Goal: Information Seeking & Learning: Compare options

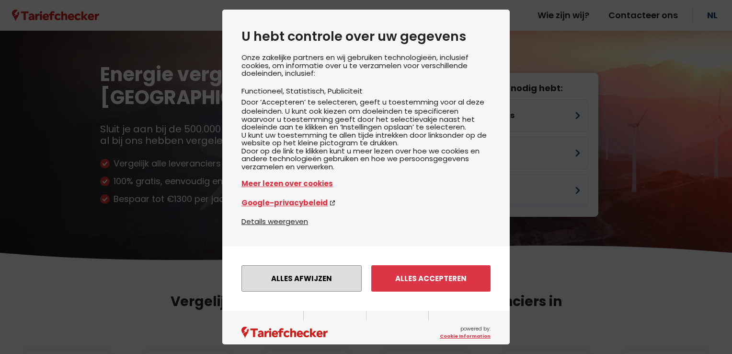
click at [309, 291] on button "Alles afwijzen" at bounding box center [302, 278] width 120 height 26
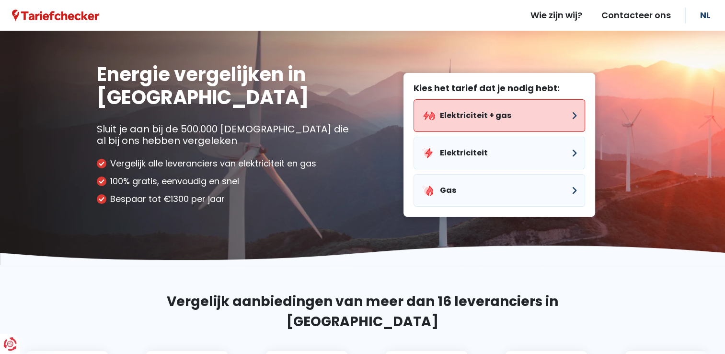
click at [458, 116] on button "Elektriciteit + gas" at bounding box center [500, 115] width 172 height 33
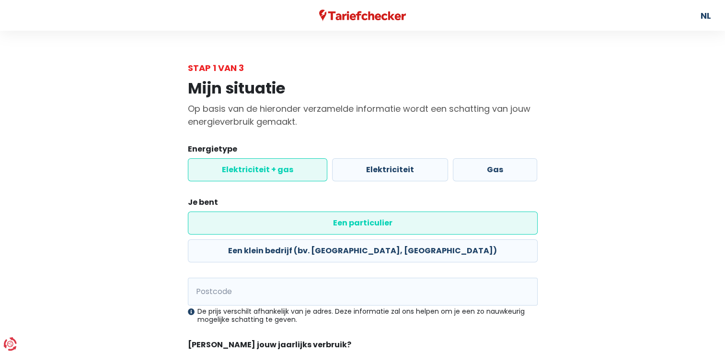
click at [268, 173] on label "Elektriciteit + gas" at bounding box center [257, 169] width 139 height 23
click at [268, 173] on input "Elektriciteit + gas" at bounding box center [257, 169] width 139 height 23
click at [217, 221] on label "Een particulier" at bounding box center [363, 222] width 350 height 23
click at [217, 221] on input "Een particulier" at bounding box center [363, 222] width 350 height 23
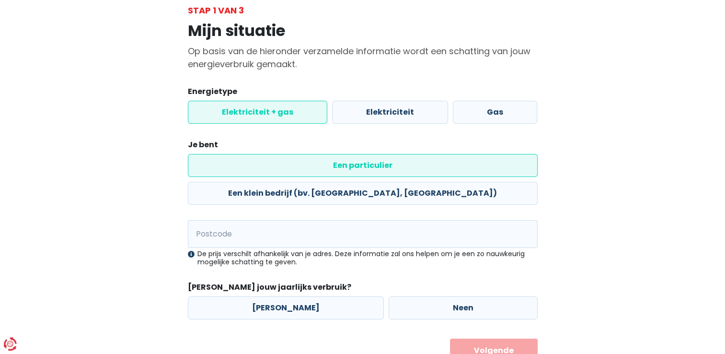
scroll to position [69, 0]
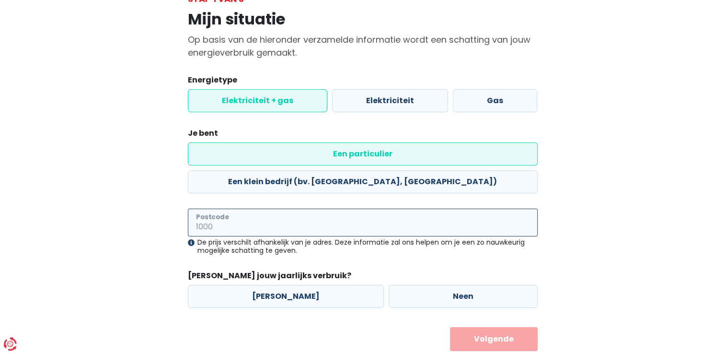
click at [220, 208] on input "Postcode" at bounding box center [363, 222] width 350 height 28
type input "3510"
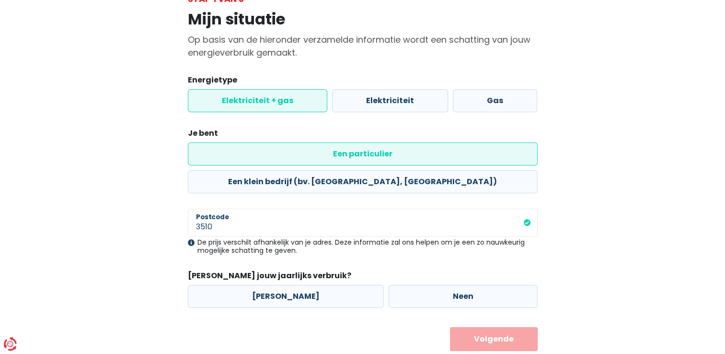
click at [500, 227] on form "Energietype Elektriciteit + gas Elektriciteit Gas Je bent Een particulier Een k…" at bounding box center [363, 212] width 350 height 277
click at [274, 285] on label "[PERSON_NAME]" at bounding box center [286, 296] width 196 height 23
click at [274, 285] on input "[PERSON_NAME]" at bounding box center [286, 296] width 196 height 23
radio input "true"
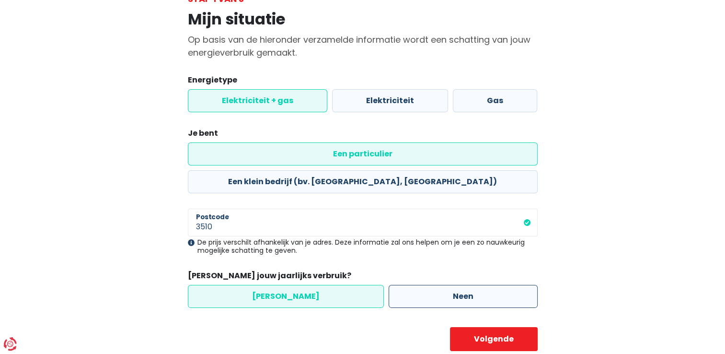
click at [400, 285] on label "Neen" at bounding box center [463, 296] width 149 height 23
click at [400, 285] on input "Neen" at bounding box center [463, 296] width 149 height 23
radio input "true"
radio input "false"
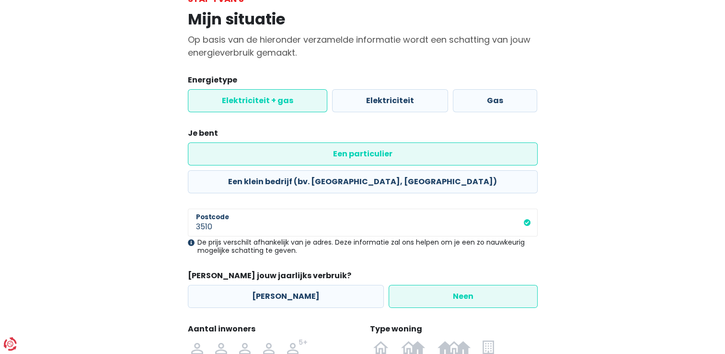
click at [454, 285] on label "Neen" at bounding box center [463, 296] width 149 height 23
click at [454, 285] on input "Neen" at bounding box center [463, 296] width 149 height 23
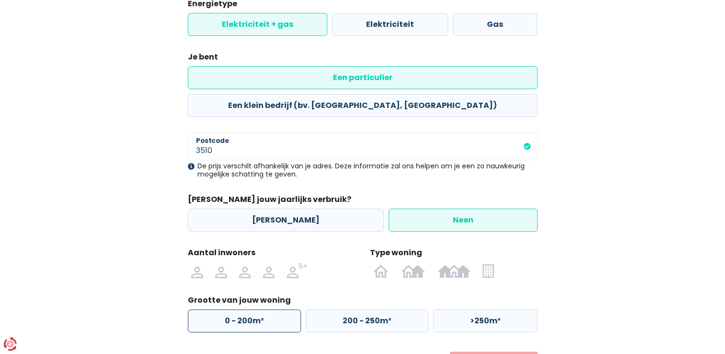
scroll to position [165, 0]
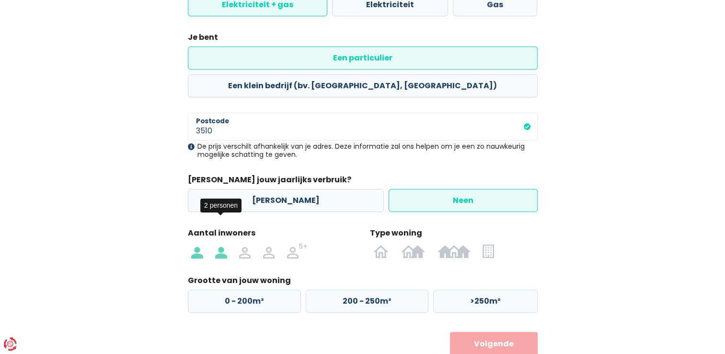
click at [222, 243] on img at bounding box center [221, 250] width 12 height 15
click at [222, 243] on input "radio" at bounding box center [221, 250] width 24 height 15
radio input "true"
click at [381, 243] on img at bounding box center [380, 250] width 15 height 15
click at [381, 243] on input "radio" at bounding box center [382, 250] width 28 height 15
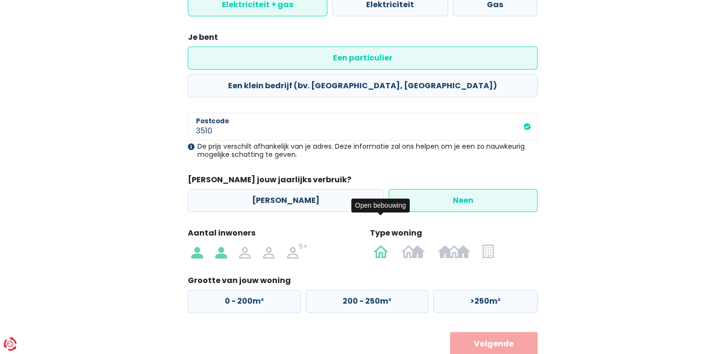
radio input "true"
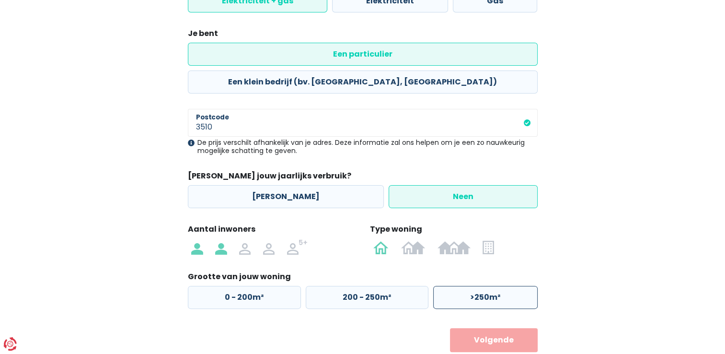
scroll to position [170, 0]
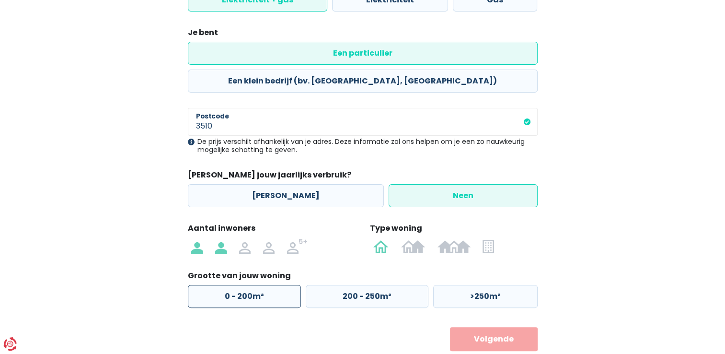
click at [250, 285] on label "0 - 200m²" at bounding box center [244, 296] width 113 height 23
click at [250, 285] on input "0 - 200m²" at bounding box center [244, 296] width 113 height 23
radio input "true"
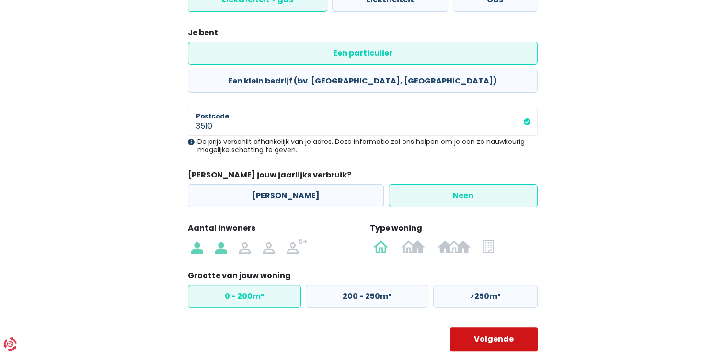
click at [464, 327] on button "Volgende" at bounding box center [494, 339] width 88 height 24
select select
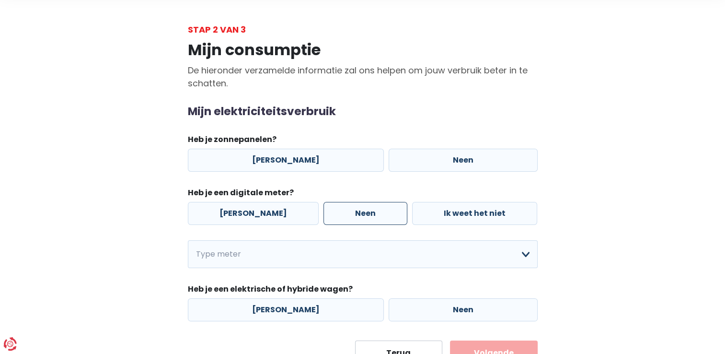
scroll to position [32, 0]
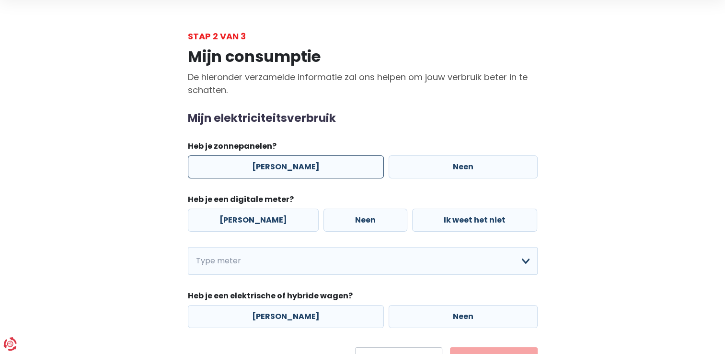
click at [271, 169] on label "[PERSON_NAME]" at bounding box center [286, 166] width 196 height 23
click at [271, 169] on input "[PERSON_NAME]" at bounding box center [286, 166] width 196 height 23
radio input "true"
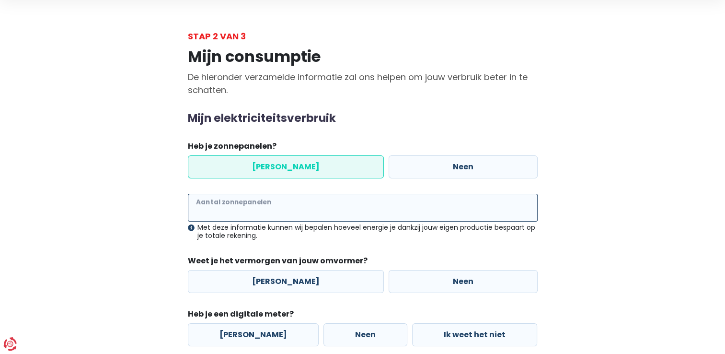
click at [233, 209] on input "Aantal zonnepanelen" at bounding box center [363, 208] width 350 height 28
type input "14"
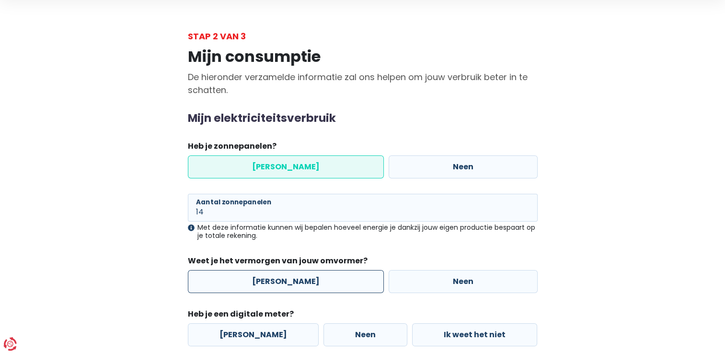
click at [276, 284] on label "[PERSON_NAME]" at bounding box center [286, 281] width 196 height 23
click at [276, 284] on input "[PERSON_NAME]" at bounding box center [286, 281] width 196 height 23
radio input "true"
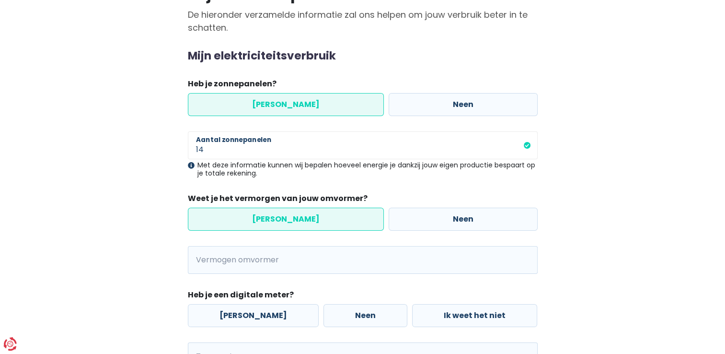
scroll to position [96, 0]
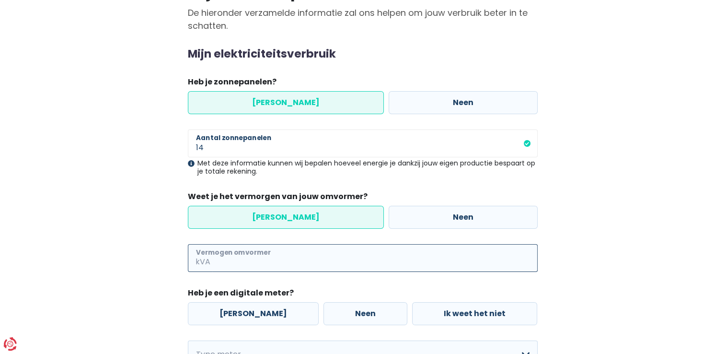
click at [214, 256] on input "Vermogen omvormer" at bounding box center [374, 258] width 325 height 28
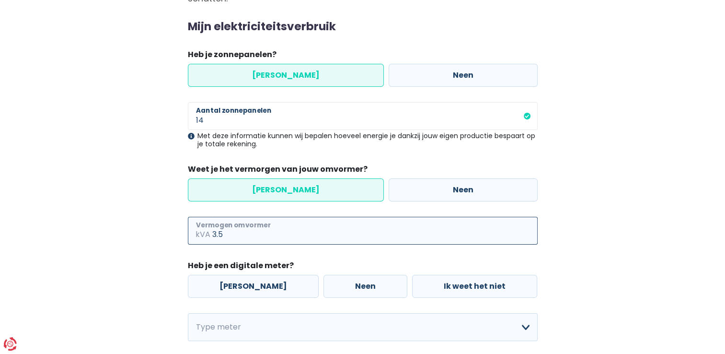
scroll to position [160, 0]
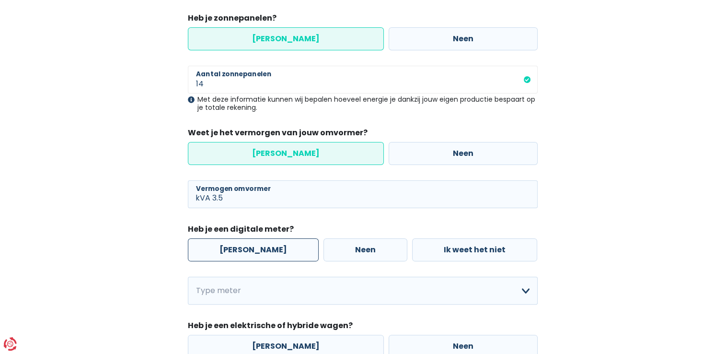
type input "3"
click at [252, 248] on label "[PERSON_NAME]" at bounding box center [253, 249] width 131 height 23
click at [252, 248] on input "[PERSON_NAME]" at bounding box center [253, 249] width 131 height 23
radio input "true"
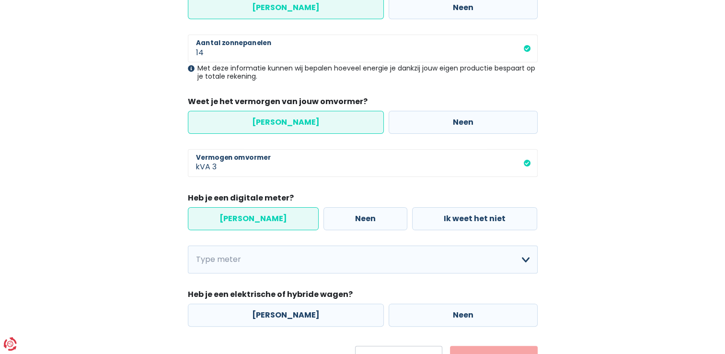
scroll to position [223, 0]
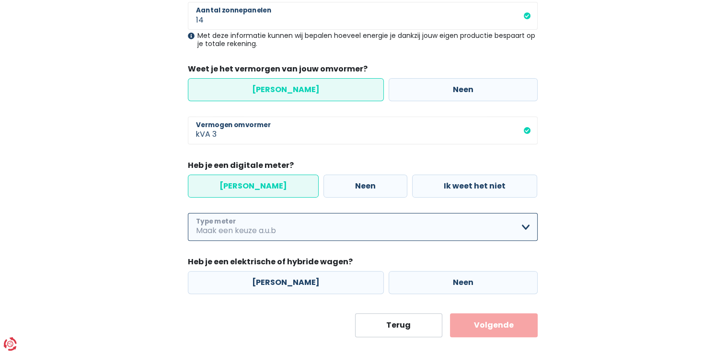
click at [526, 229] on select "Enkelvoudig Tweevoudig Enkelvoudig + uitsluitend nachttarief Tweevoudig + uitsl…" at bounding box center [363, 227] width 350 height 28
click at [188, 213] on select "Enkelvoudig Tweevoudig Enkelvoudig + uitsluitend nachttarief Tweevoudig + uitsl…" at bounding box center [363, 227] width 350 height 28
select select "day_single_rate"
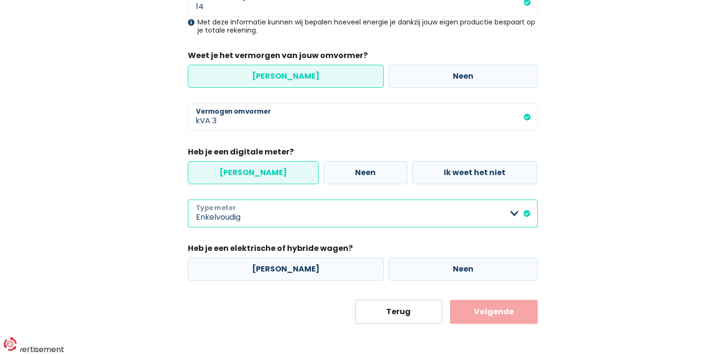
scroll to position [237, 0]
click at [410, 265] on label "Neen" at bounding box center [463, 268] width 149 height 23
click at [410, 265] on input "Neen" at bounding box center [463, 268] width 149 height 23
radio input "true"
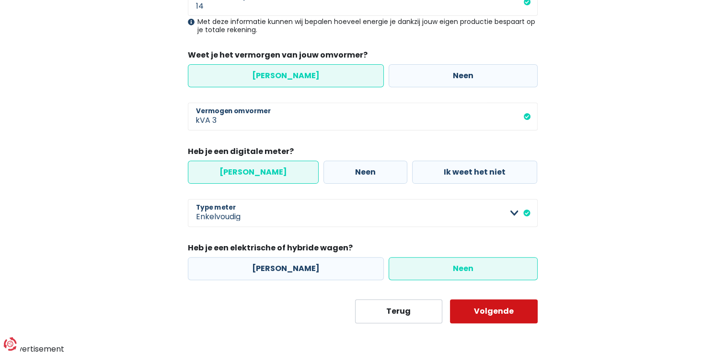
click at [477, 310] on button "Volgende" at bounding box center [494, 311] width 88 height 24
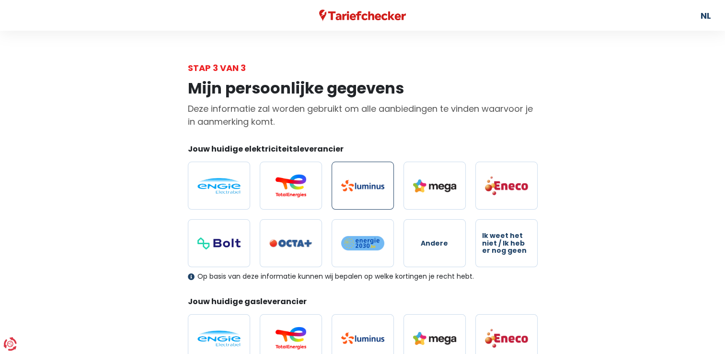
click at [347, 176] on label at bounding box center [363, 185] width 62 height 48
click at [347, 176] on input "radio" at bounding box center [363, 185] width 62 height 48
radio input "true"
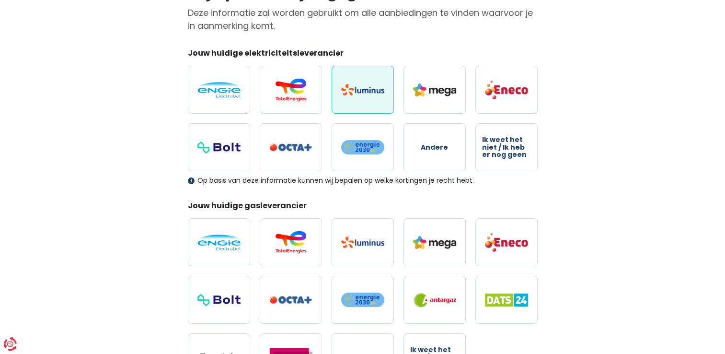
scroll to position [127, 0]
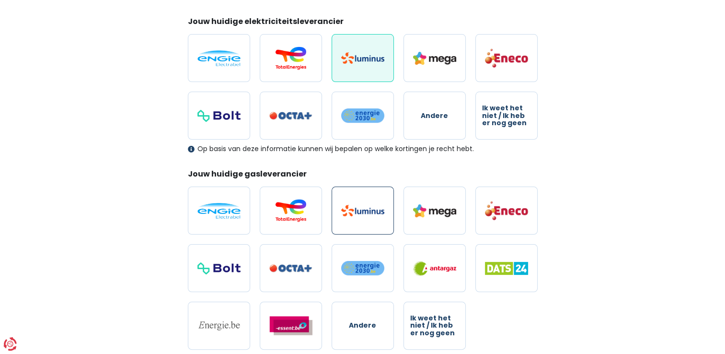
click at [370, 209] on img at bounding box center [362, 211] width 43 height 12
click at [370, 209] on input "radio" at bounding box center [363, 210] width 62 height 48
radio input "true"
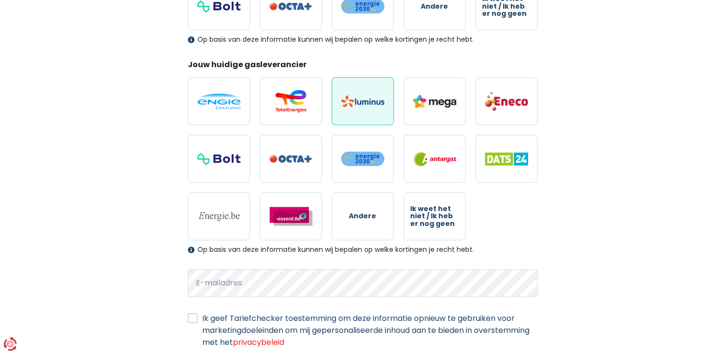
scroll to position [288, 0]
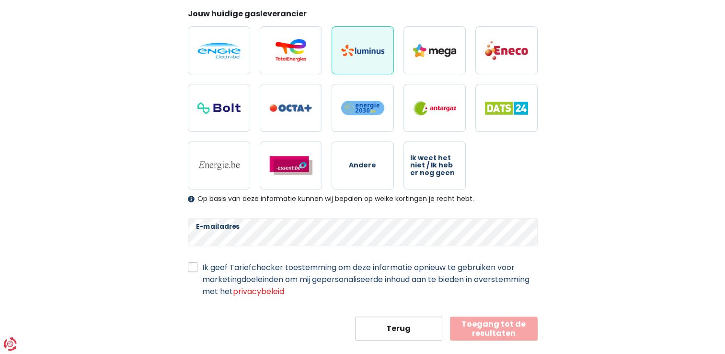
click at [202, 265] on label "Ik geef Tariefchecker toestemming om deze informatie opnieuw te gebruiken voor …" at bounding box center [369, 279] width 335 height 36
click at [192, 265] on input "Ik geef Tariefchecker toestemming om deze informatie opnieuw te gebruiken voor …" at bounding box center [193, 266] width 10 height 10
checkbox input "true"
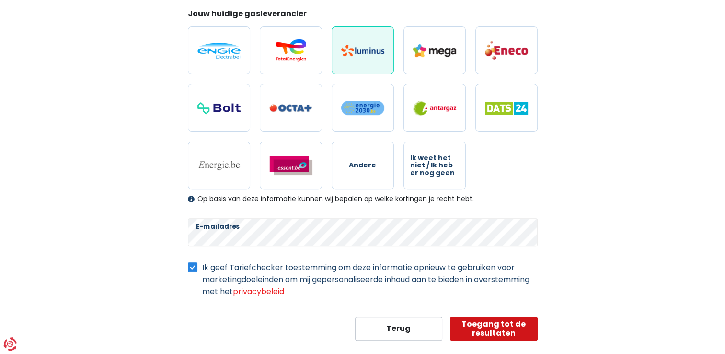
click at [489, 333] on button "Toegang tot de resultaten" at bounding box center [494, 328] width 88 height 24
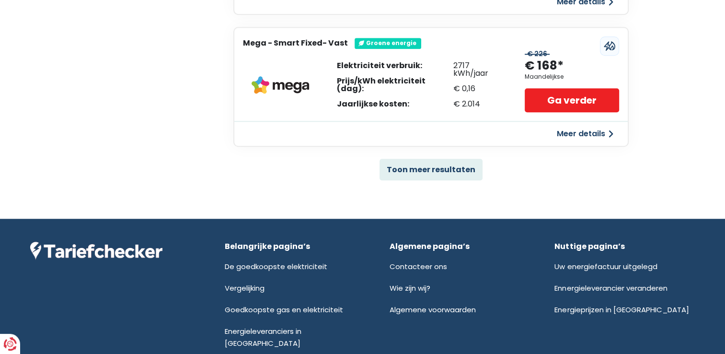
scroll to position [703, 0]
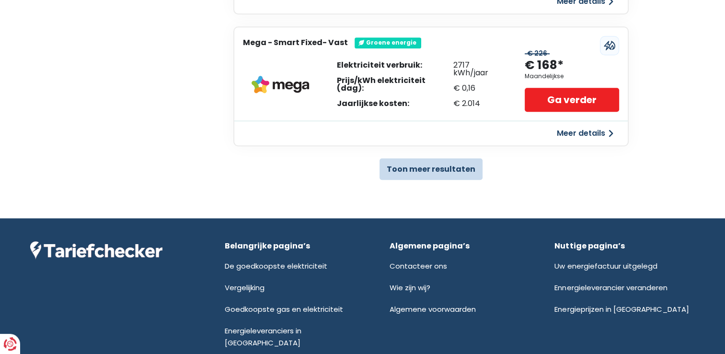
click at [414, 164] on button "Toon meer resultaten" at bounding box center [431, 169] width 103 height 22
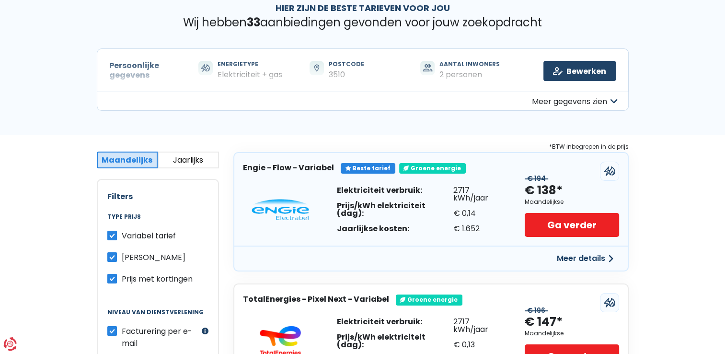
scroll to position [96, 0]
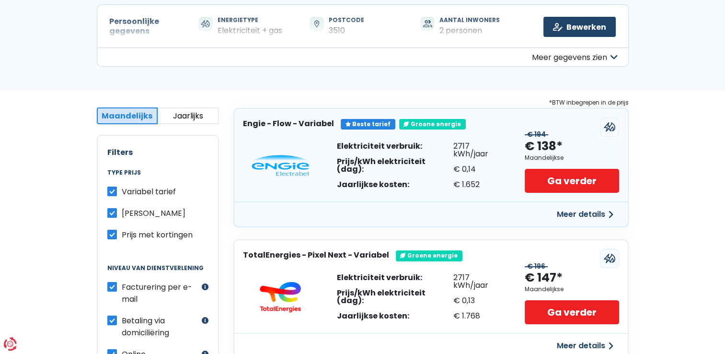
click at [122, 195] on label "Variabel tarief" at bounding box center [149, 191] width 54 height 12
click at [111, 195] on input "Variabel tarief" at bounding box center [112, 190] width 10 height 10
checkbox input "false"
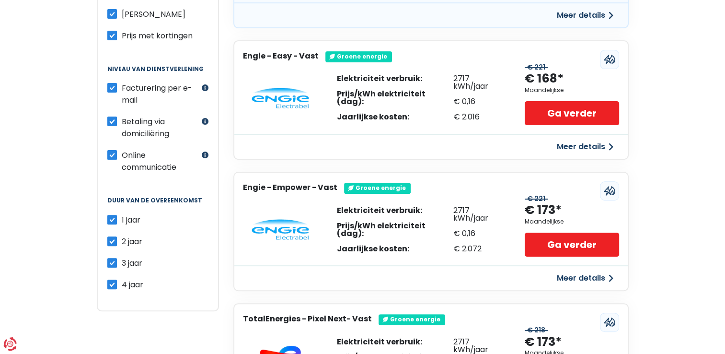
scroll to position [288, 0]
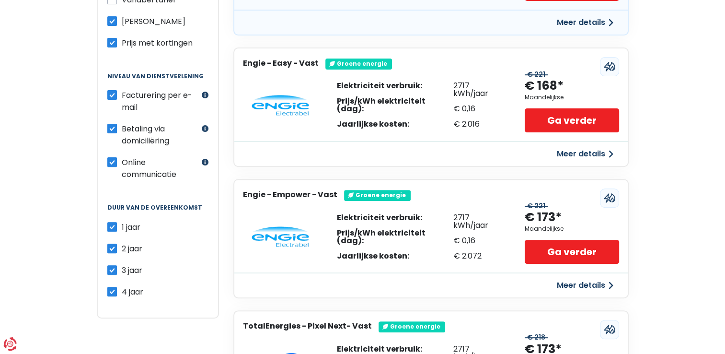
click at [122, 244] on label "2 jaar" at bounding box center [132, 248] width 21 height 12
click at [113, 244] on input "2 jaar" at bounding box center [112, 247] width 10 height 10
checkbox input "false"
click at [122, 265] on label "3 jaar" at bounding box center [132, 270] width 21 height 12
click at [113, 265] on input "3 jaar" at bounding box center [112, 269] width 10 height 10
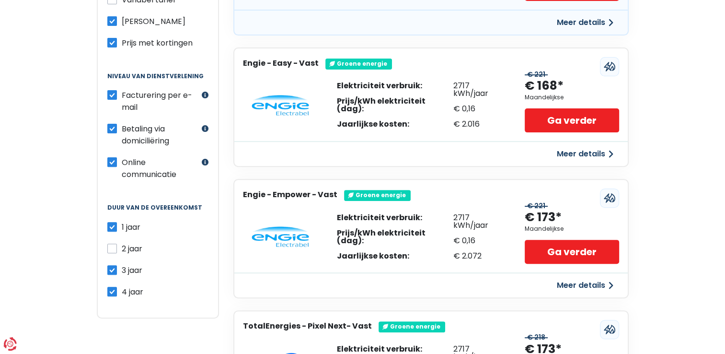
checkbox input "false"
click at [122, 287] on label "4 jaar" at bounding box center [133, 292] width 22 height 12
click at [112, 287] on input "4 jaar" at bounding box center [112, 291] width 10 height 10
checkbox input "false"
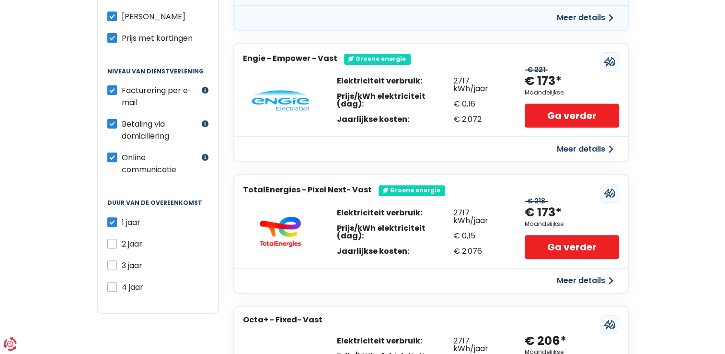
scroll to position [319, 0]
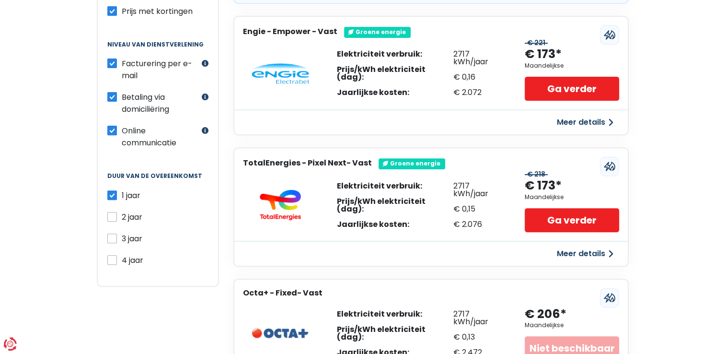
click at [122, 126] on label "Online communicatie" at bounding box center [161, 137] width 78 height 24
click at [111, 126] on input "Online communicatie" at bounding box center [112, 130] width 10 height 10
checkbox input "false"
click at [205, 127] on button "button" at bounding box center [205, 130] width 7 height 7
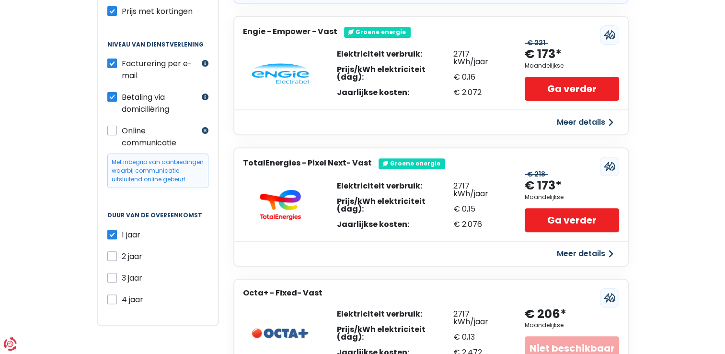
click at [205, 127] on button "button" at bounding box center [205, 130] width 7 height 7
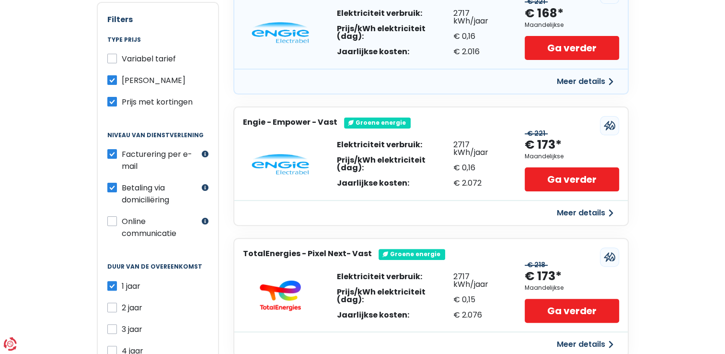
scroll to position [127, 0]
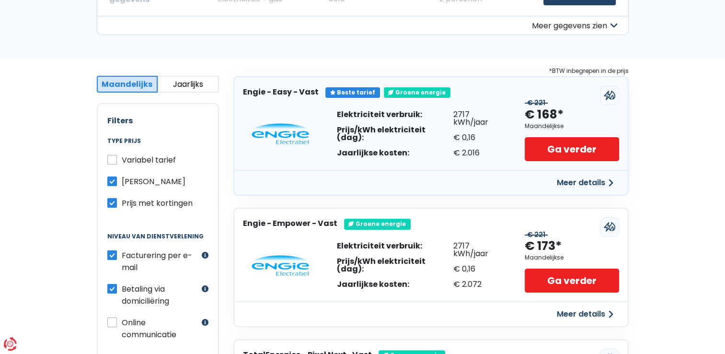
click at [189, 89] on button "Jaarlijks" at bounding box center [188, 84] width 61 height 17
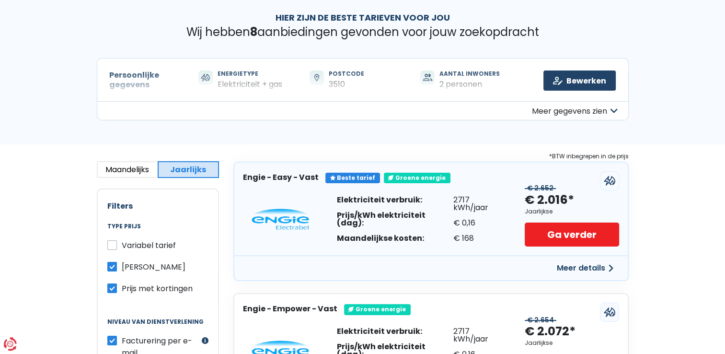
scroll to position [0, 0]
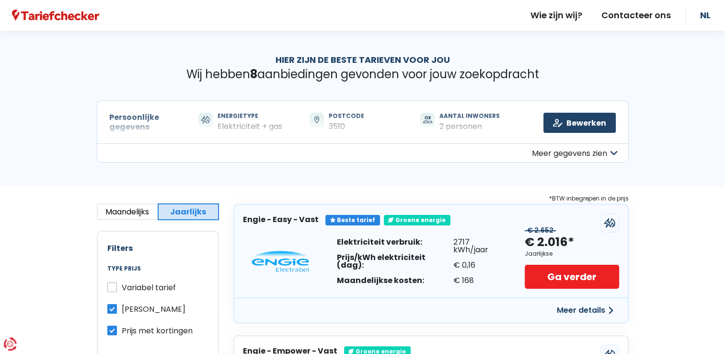
click at [228, 143] on button "Meer gegevens zien" at bounding box center [363, 152] width 532 height 19
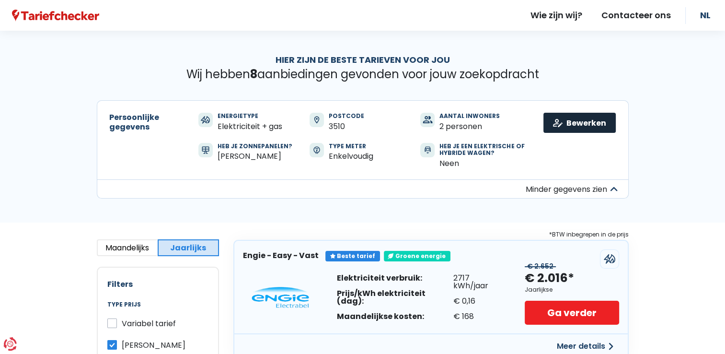
click at [581, 125] on link "Bewerken" at bounding box center [579, 123] width 72 height 20
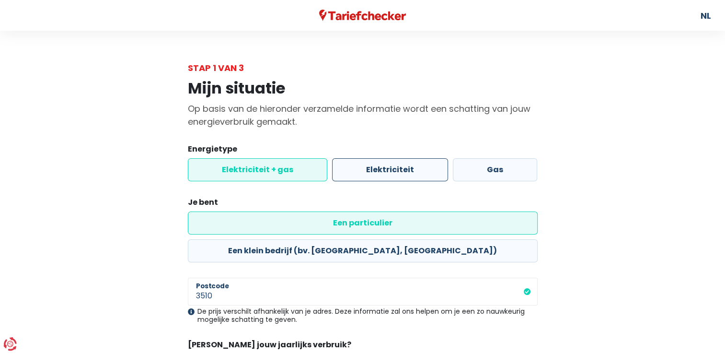
click at [399, 175] on label "Elektriciteit" at bounding box center [390, 169] width 116 height 23
click at [399, 175] on input "Elektriciteit" at bounding box center [390, 169] width 116 height 23
radio input "true"
radio input "false"
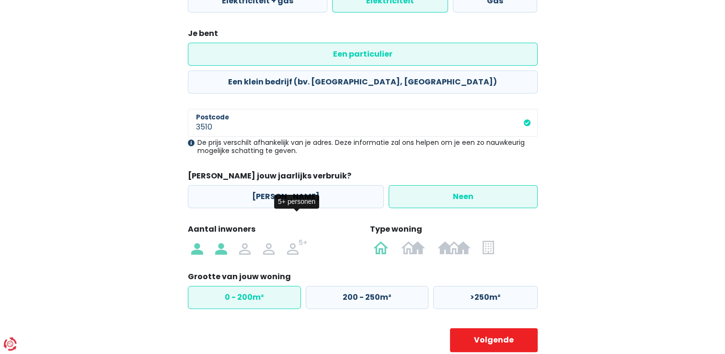
scroll to position [170, 0]
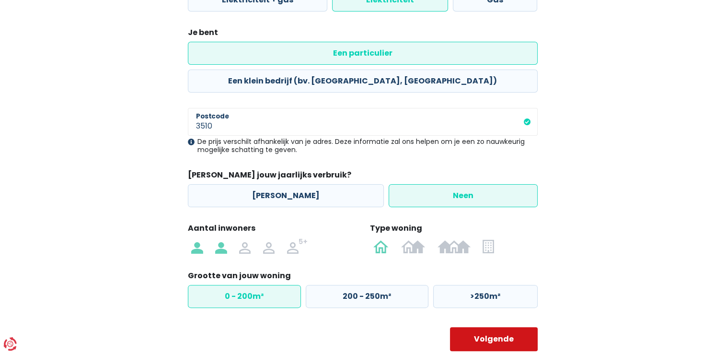
click at [482, 327] on button "Volgende" at bounding box center [494, 339] width 88 height 24
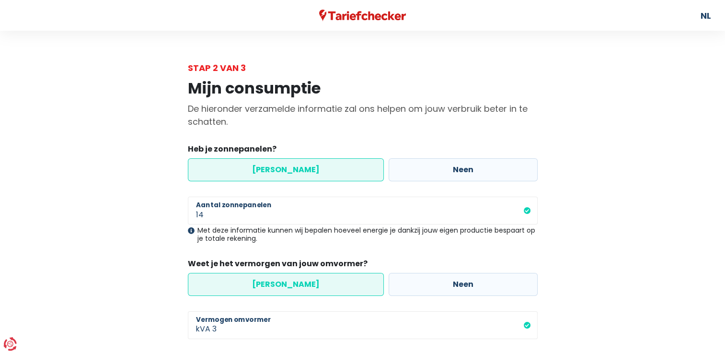
click at [293, 180] on label "[PERSON_NAME]" at bounding box center [286, 169] width 196 height 23
click at [293, 180] on input "[PERSON_NAME]" at bounding box center [286, 169] width 196 height 23
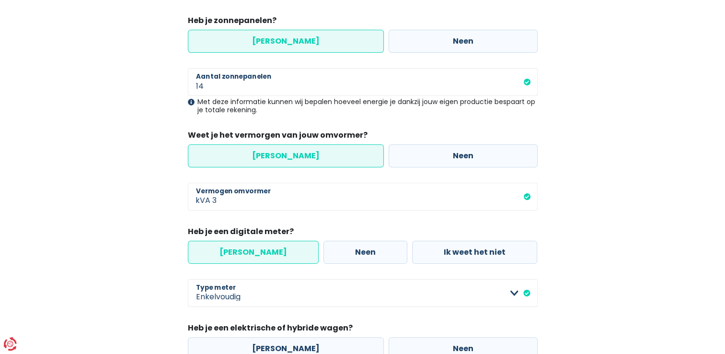
scroll to position [192, 0]
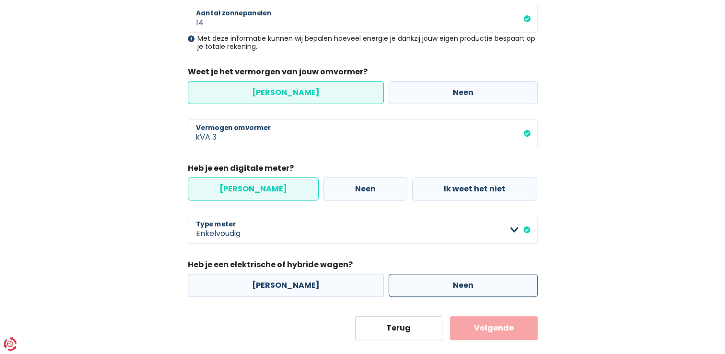
click at [427, 285] on label "Neen" at bounding box center [463, 285] width 149 height 23
click at [427, 285] on input "Neen" at bounding box center [463, 285] width 149 height 23
radio input "true"
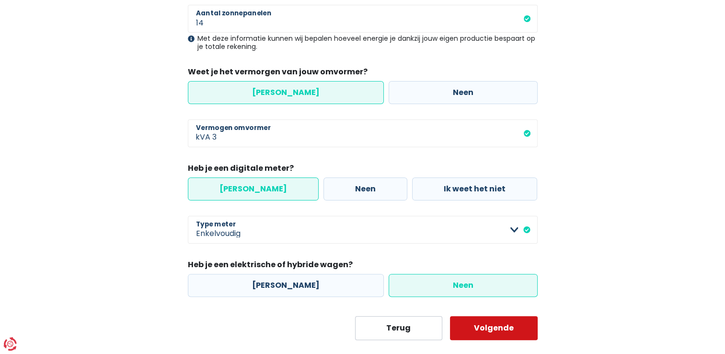
click at [493, 332] on button "Volgende" at bounding box center [494, 328] width 88 height 24
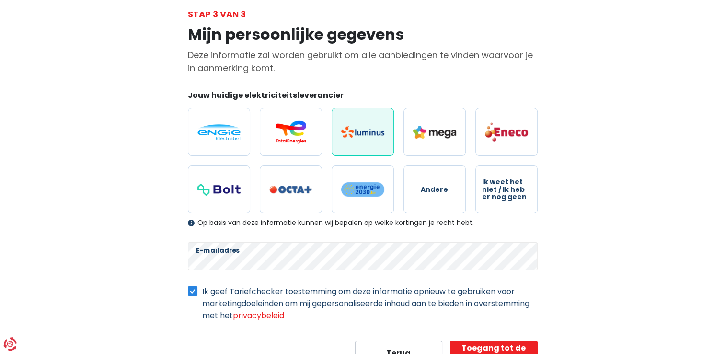
scroll to position [64, 0]
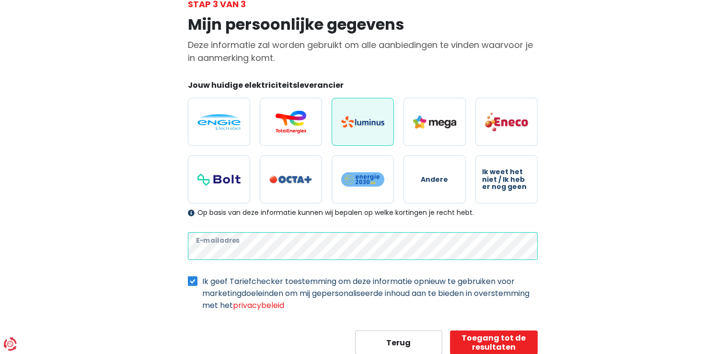
click at [184, 254] on div "Mijn persoonlijke gegevens Deze informatie zal worden gebruikt om alle aanbiedi…" at bounding box center [363, 183] width 364 height 344
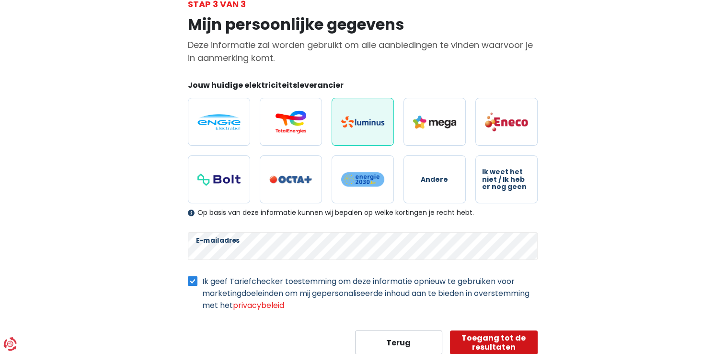
click at [489, 342] on button "Toegang tot de resultaten" at bounding box center [494, 342] width 88 height 24
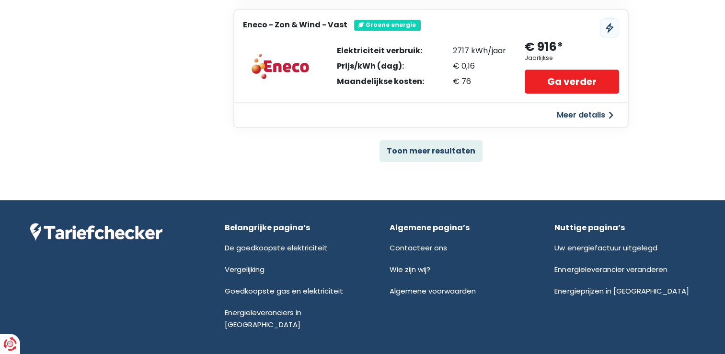
scroll to position [719, 0]
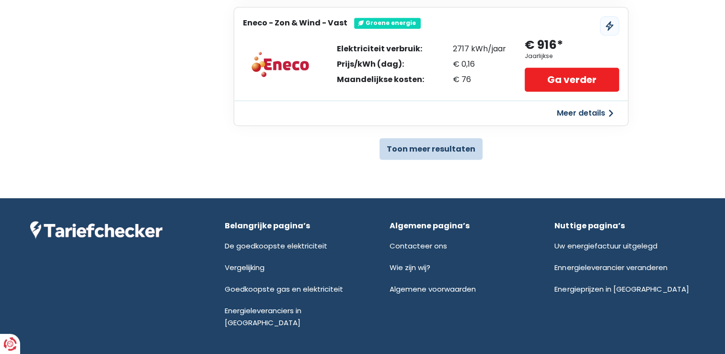
click at [412, 152] on button "Toon meer resultaten" at bounding box center [431, 149] width 103 height 22
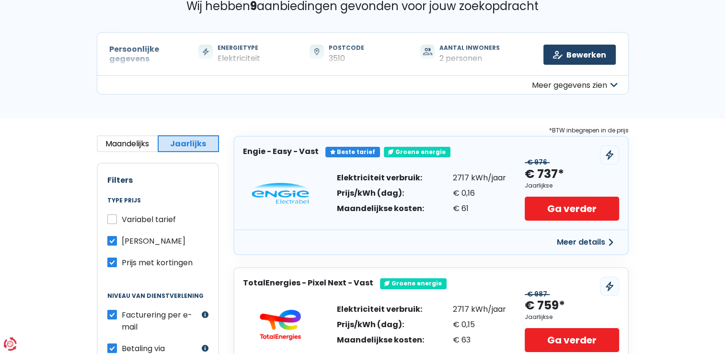
scroll to position [0, 0]
